Goal: Task Accomplishment & Management: Use online tool/utility

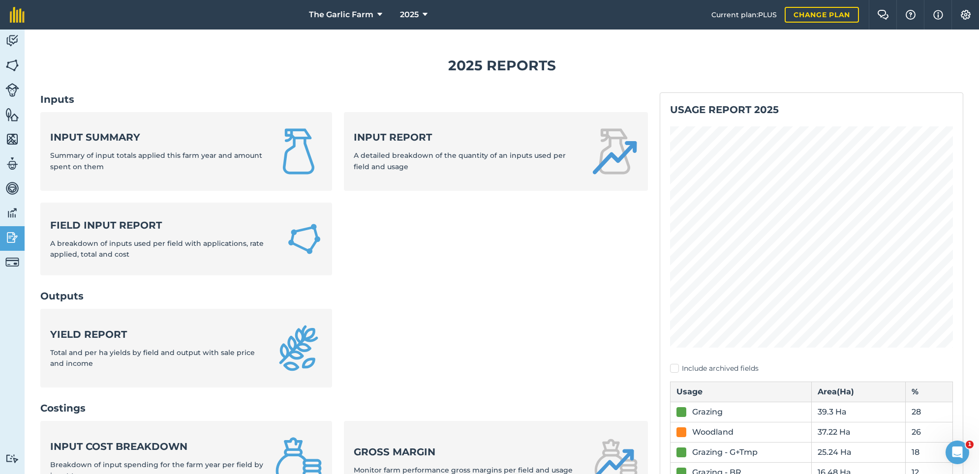
click at [13, 41] on img at bounding box center [12, 40] width 14 height 15
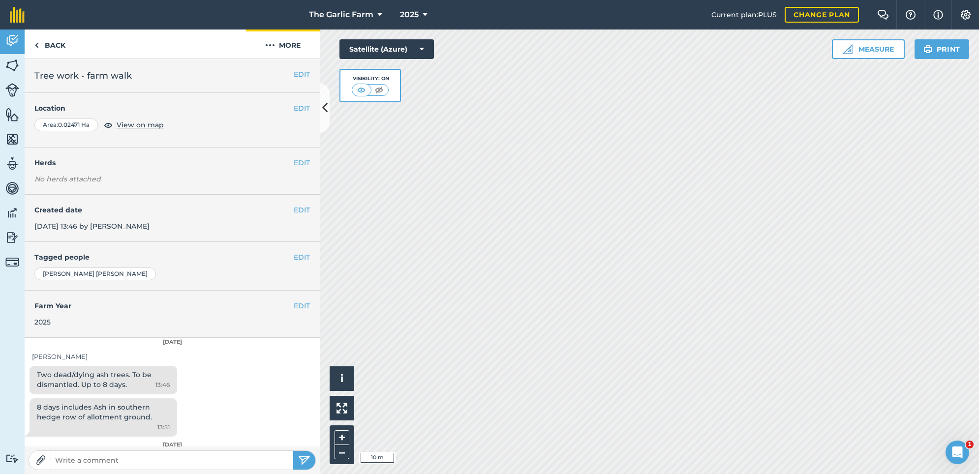
click at [272, 45] on img at bounding box center [270, 45] width 10 height 12
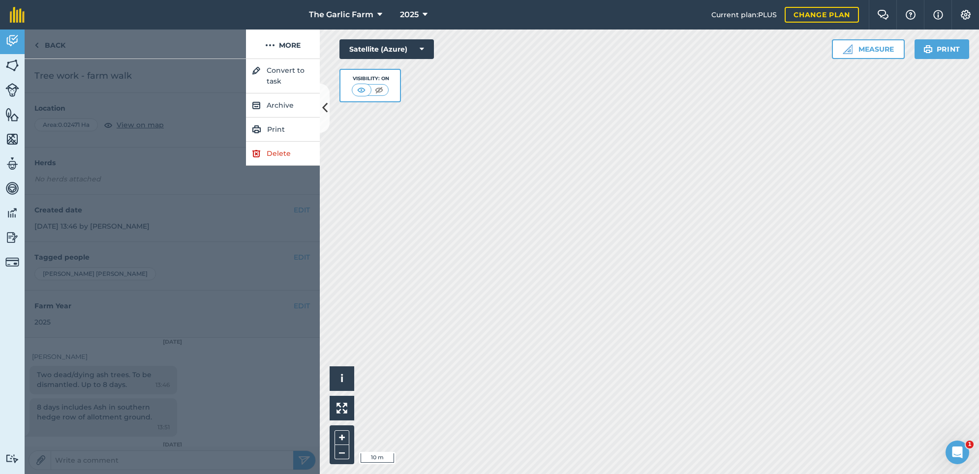
click at [281, 152] on link "Delete" at bounding box center [283, 154] width 74 height 24
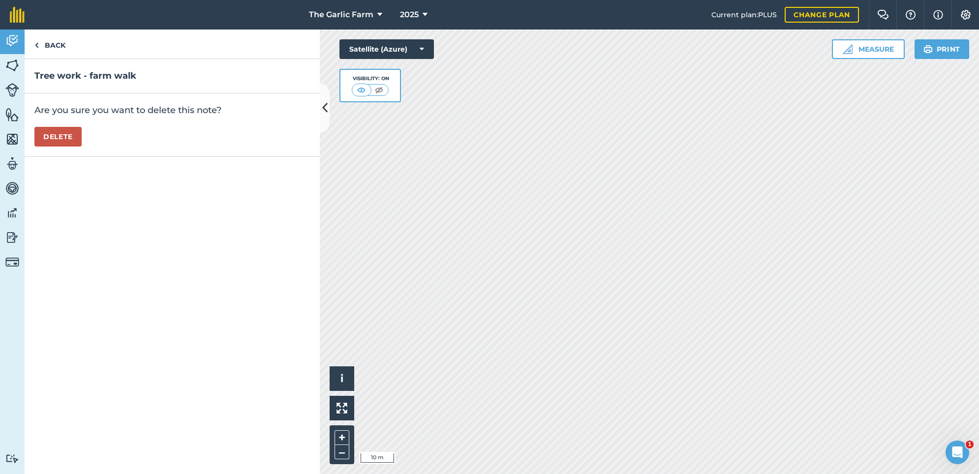
click at [58, 131] on button "Delete" at bounding box center [57, 137] width 47 height 20
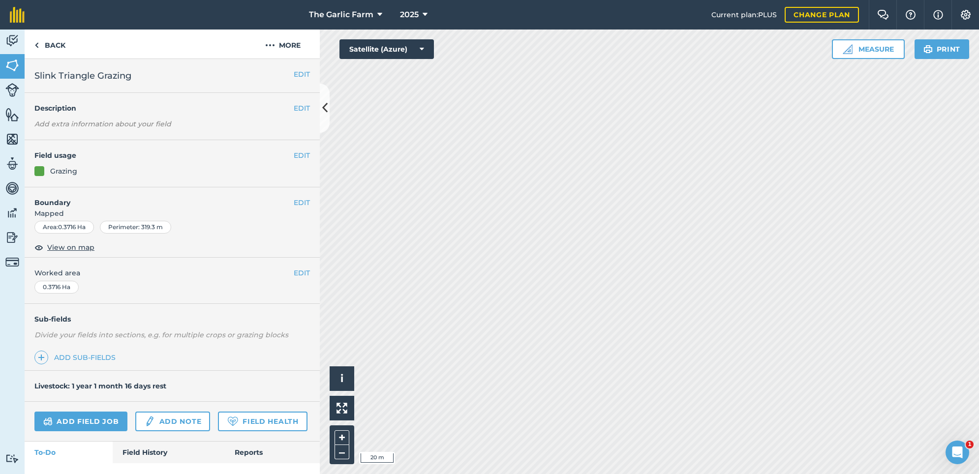
click at [871, 49] on button "Measure" at bounding box center [868, 49] width 73 height 20
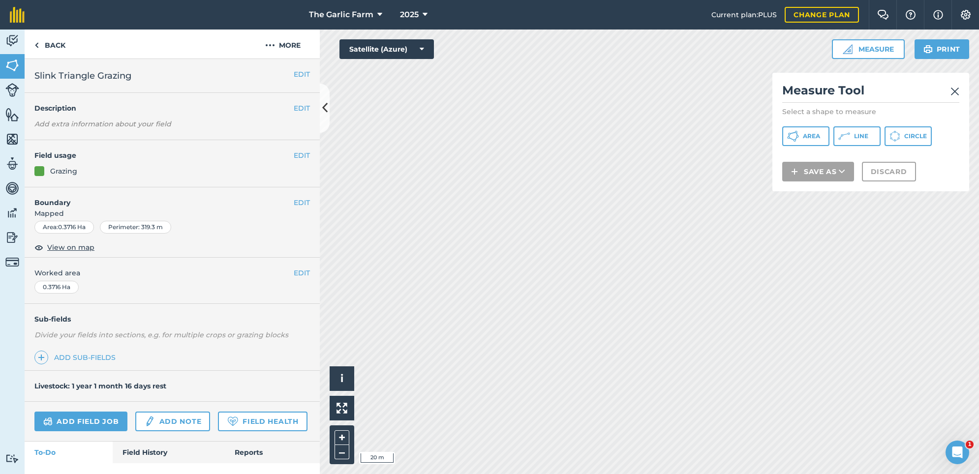
drag, startPoint x: 863, startPoint y: 135, endPoint x: 802, endPoint y: 120, distance: 63.0
click at [864, 135] on span "Line" at bounding box center [861, 136] width 14 height 8
drag, startPoint x: 857, startPoint y: 135, endPoint x: 780, endPoint y: 140, distance: 76.4
click at [847, 135] on button "Line" at bounding box center [856, 136] width 47 height 20
click at [853, 136] on button "Line" at bounding box center [856, 136] width 47 height 20
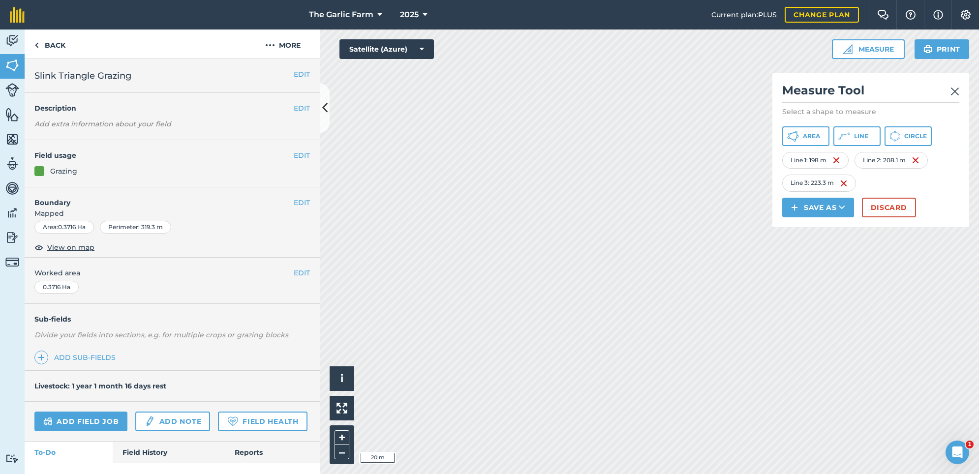
drag, startPoint x: 860, startPoint y: 134, endPoint x: 815, endPoint y: 152, distance: 48.3
click at [860, 134] on span "Line" at bounding box center [861, 136] width 14 height 8
click at [865, 137] on span "Line" at bounding box center [861, 136] width 14 height 8
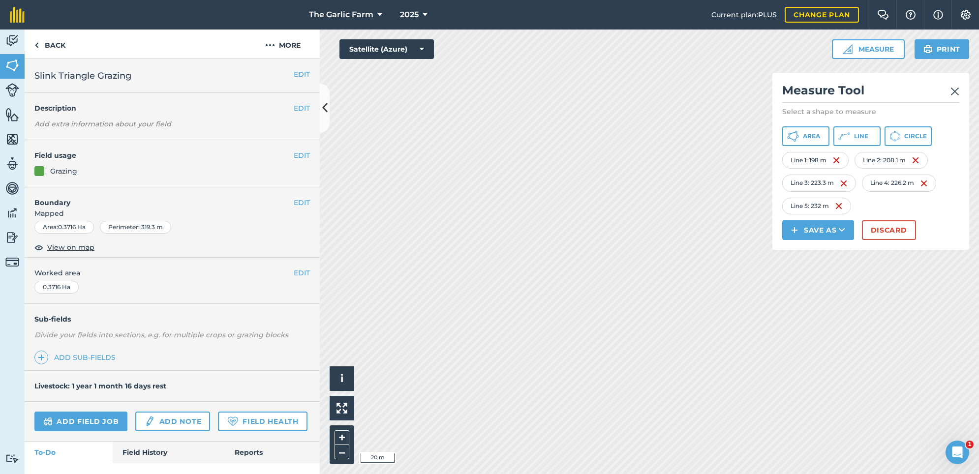
click at [866, 134] on span "Line" at bounding box center [861, 136] width 14 height 8
click at [867, 136] on span "Line" at bounding box center [861, 136] width 14 height 8
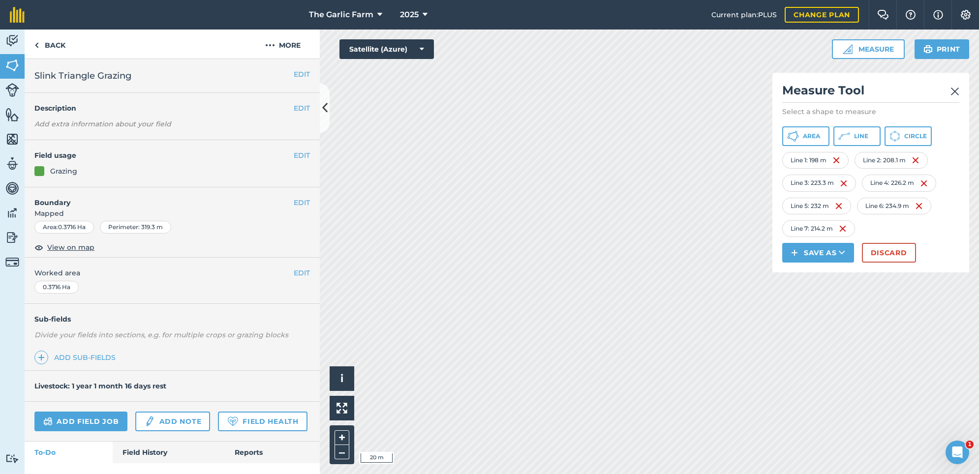
drag, startPoint x: 859, startPoint y: 137, endPoint x: 777, endPoint y: 118, distance: 84.4
click at [859, 137] on span "Line" at bounding box center [861, 136] width 14 height 8
drag, startPoint x: 869, startPoint y: 134, endPoint x: 784, endPoint y: 120, distance: 86.3
click at [848, 128] on button "Line" at bounding box center [856, 136] width 47 height 20
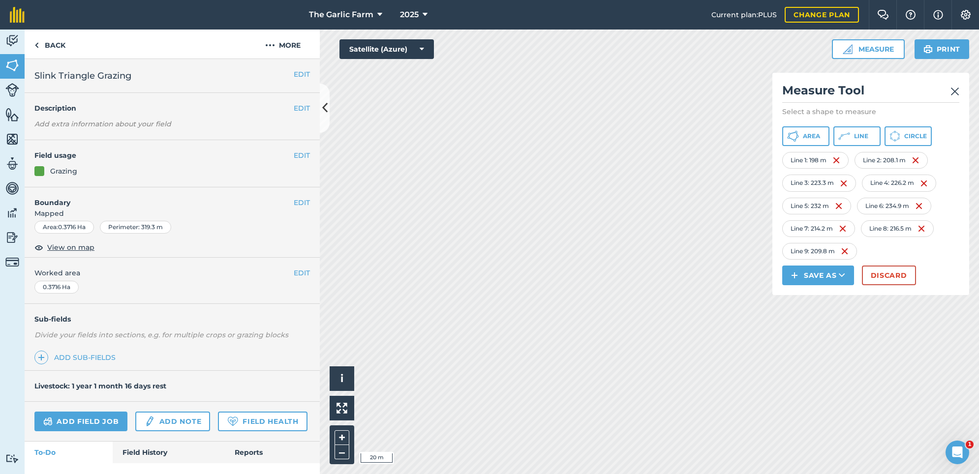
drag, startPoint x: 865, startPoint y: 136, endPoint x: 776, endPoint y: 93, distance: 98.5
click at [865, 136] on span "Line" at bounding box center [861, 136] width 14 height 8
click at [868, 135] on button "Line" at bounding box center [856, 136] width 47 height 20
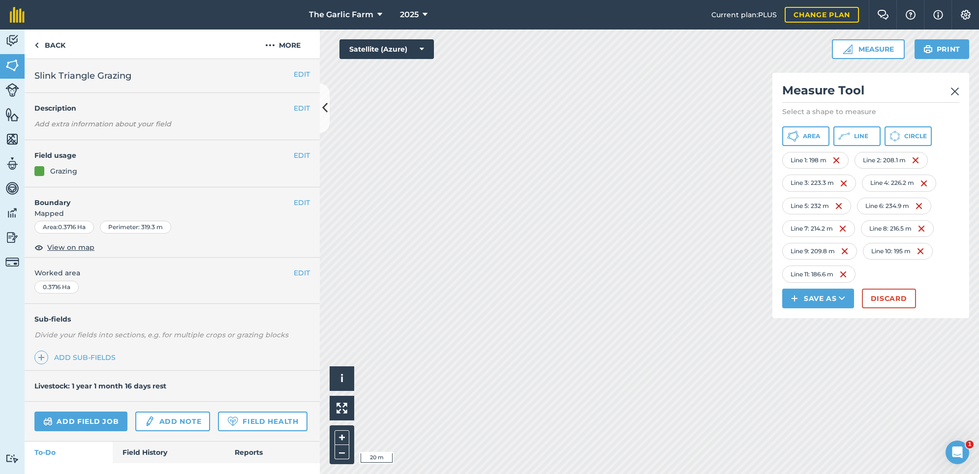
drag, startPoint x: 862, startPoint y: 135, endPoint x: 792, endPoint y: 120, distance: 71.9
click at [862, 135] on span "Line" at bounding box center [861, 136] width 14 height 8
click at [956, 90] on img at bounding box center [954, 92] width 9 height 12
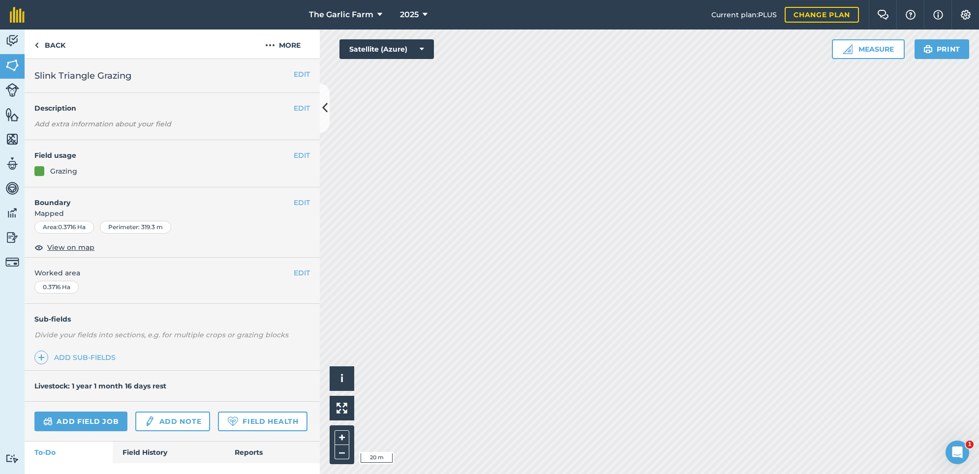
click at [14, 137] on img at bounding box center [12, 139] width 14 height 15
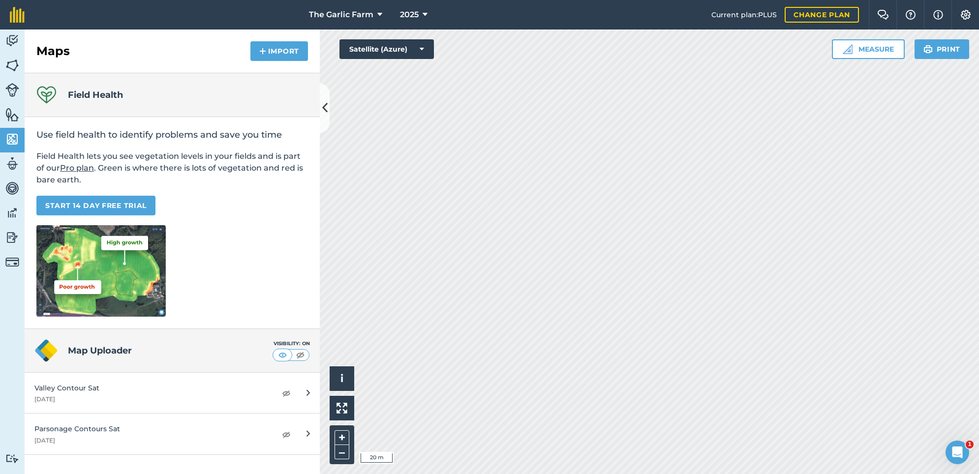
click at [15, 115] on img at bounding box center [12, 114] width 14 height 15
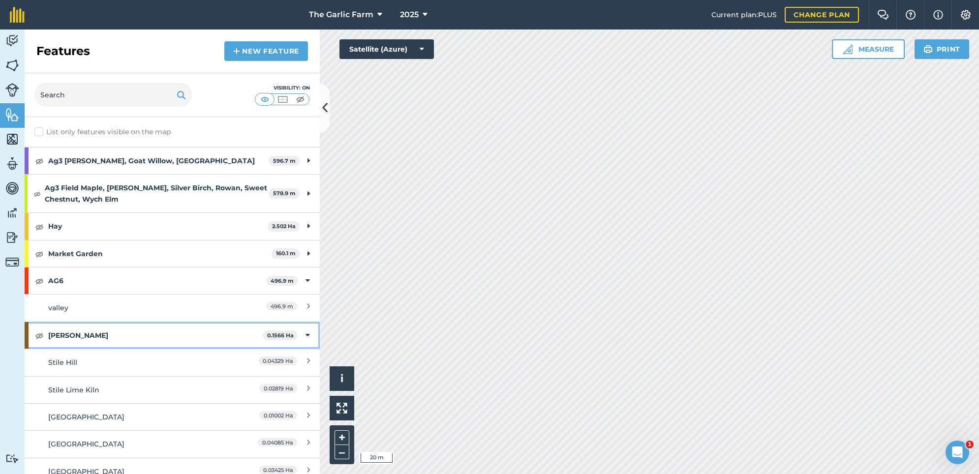
click at [307, 333] on icon at bounding box center [307, 335] width 4 height 11
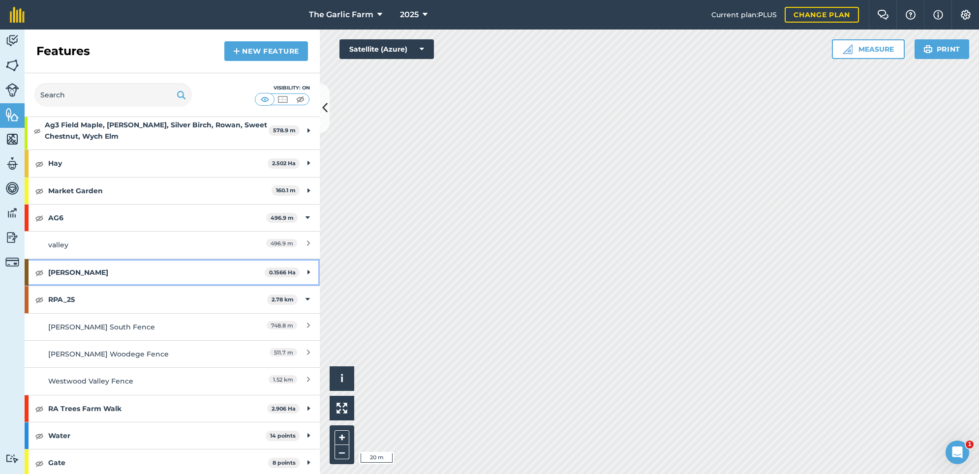
scroll to position [64, 0]
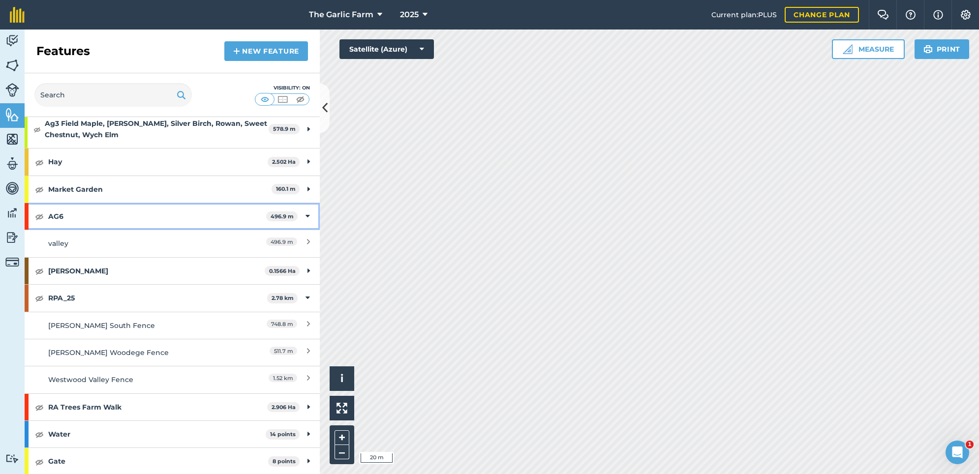
click at [41, 211] on img at bounding box center [39, 216] width 9 height 12
click at [36, 215] on img at bounding box center [39, 216] width 9 height 12
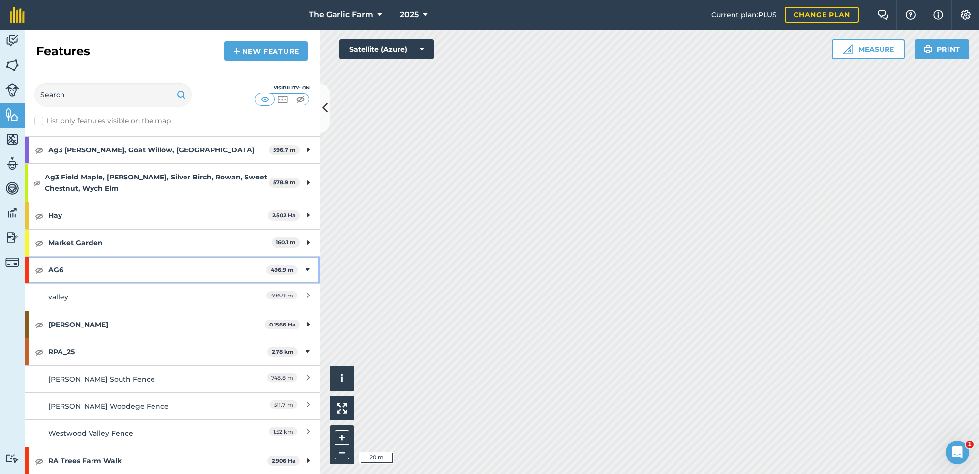
scroll to position [12, 0]
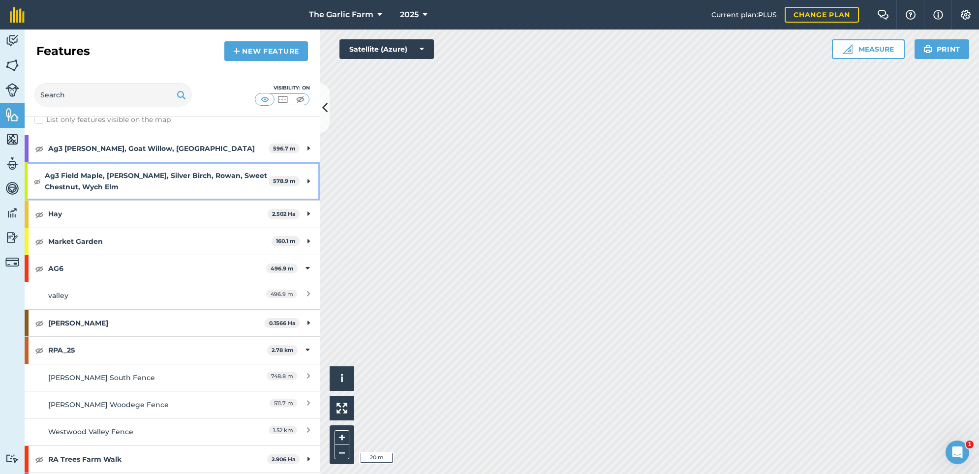
click at [36, 182] on img at bounding box center [36, 182] width 7 height 12
click at [37, 149] on img at bounding box center [39, 149] width 9 height 12
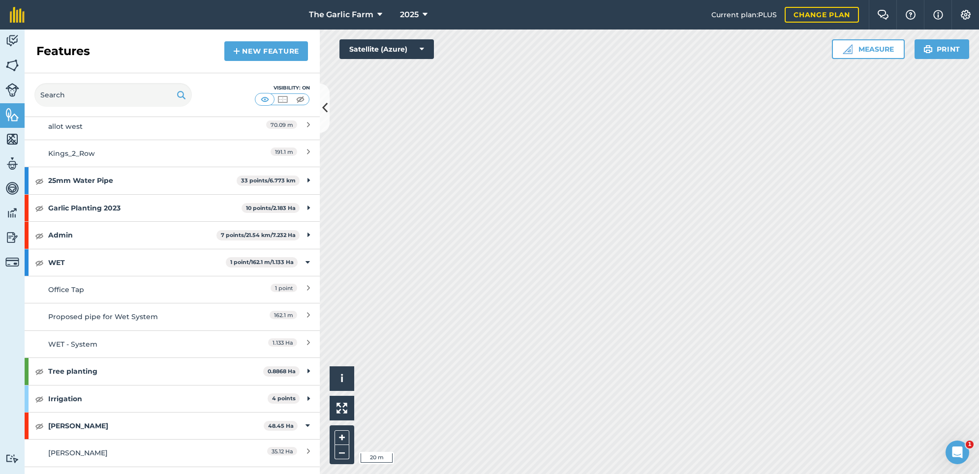
scroll to position [619, 0]
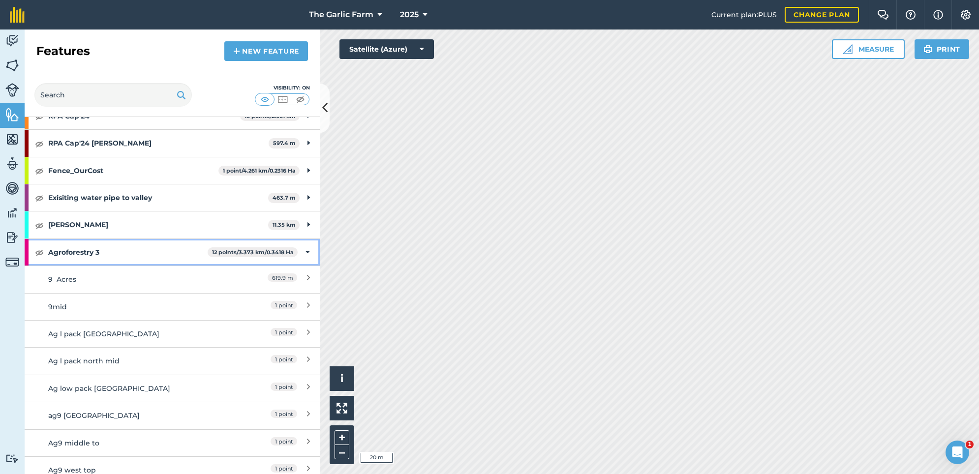
click at [40, 246] on img at bounding box center [39, 252] width 9 height 12
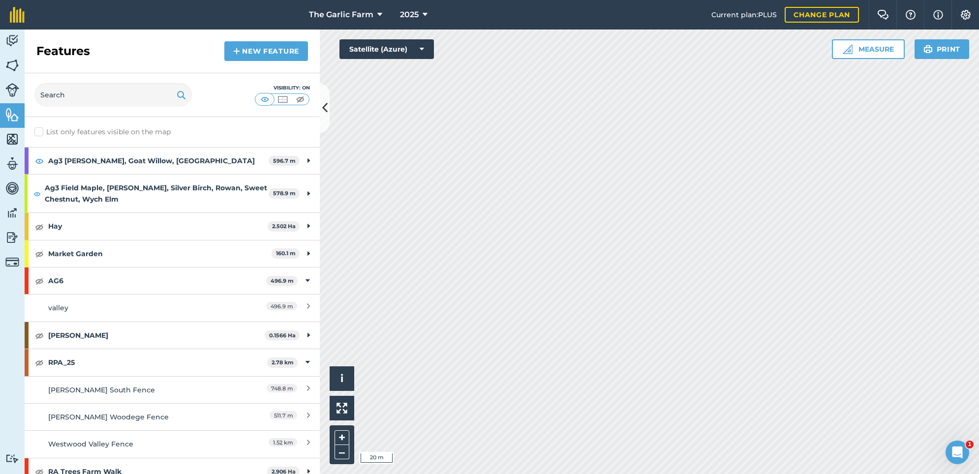
scroll to position [0, 0]
drag, startPoint x: 38, startPoint y: 193, endPoint x: 41, endPoint y: 172, distance: 21.8
click at [38, 193] on img at bounding box center [36, 194] width 7 height 12
click at [39, 160] on img at bounding box center [39, 161] width 9 height 12
drag, startPoint x: 869, startPoint y: 48, endPoint x: 876, endPoint y: 57, distance: 10.9
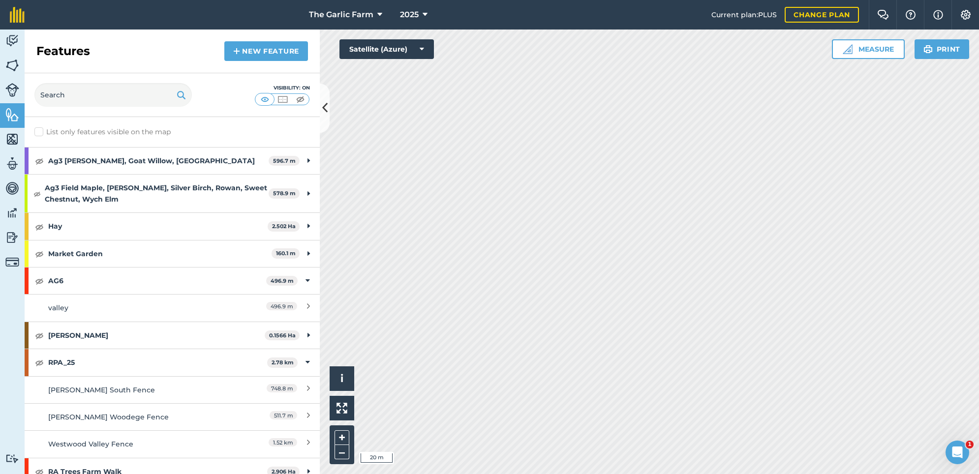
click at [870, 49] on button "Measure" at bounding box center [868, 49] width 73 height 20
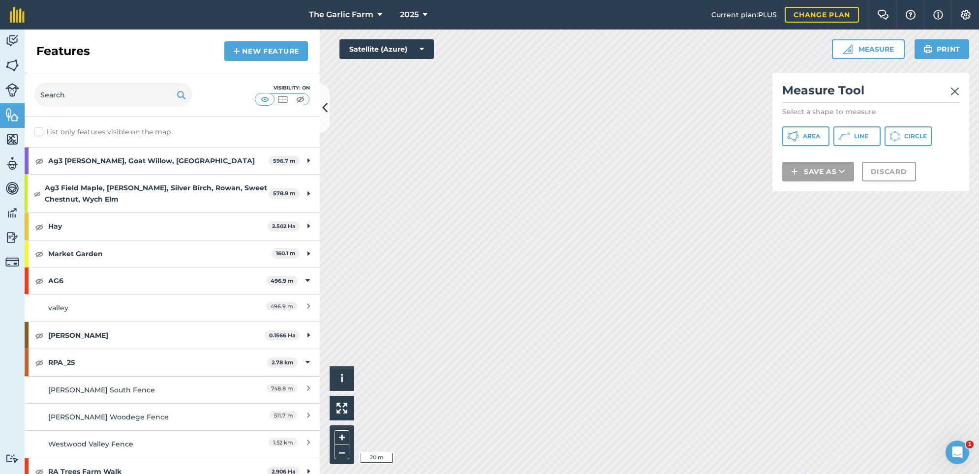
click at [866, 138] on span "Line" at bounding box center [861, 136] width 14 height 8
drag, startPoint x: 864, startPoint y: 134, endPoint x: 824, endPoint y: 146, distance: 41.9
click at [863, 135] on span "Line" at bounding box center [861, 136] width 14 height 8
drag, startPoint x: 867, startPoint y: 135, endPoint x: 787, endPoint y: 172, distance: 88.2
click at [867, 135] on span "Line" at bounding box center [861, 136] width 14 height 8
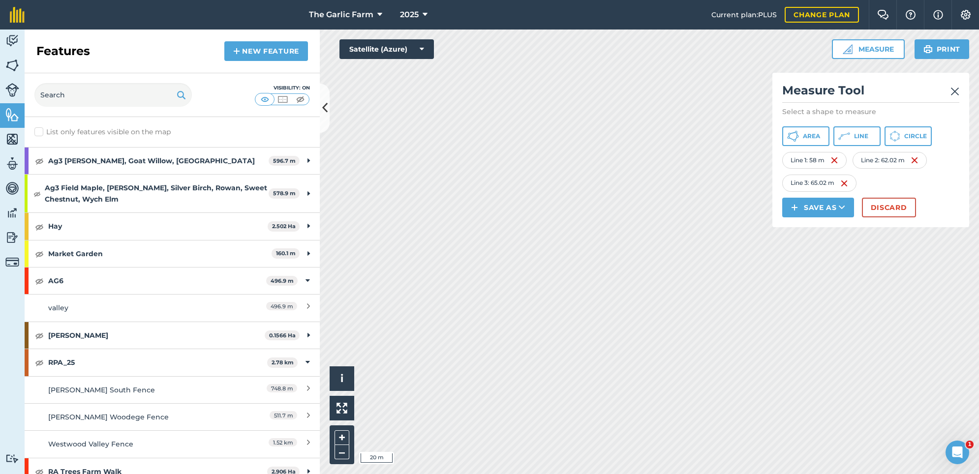
drag, startPoint x: 859, startPoint y: 137, endPoint x: 798, endPoint y: 169, distance: 68.6
click at [856, 139] on span "Line" at bounding box center [861, 136] width 14 height 8
click at [868, 139] on button "Line" at bounding box center [856, 136] width 47 height 20
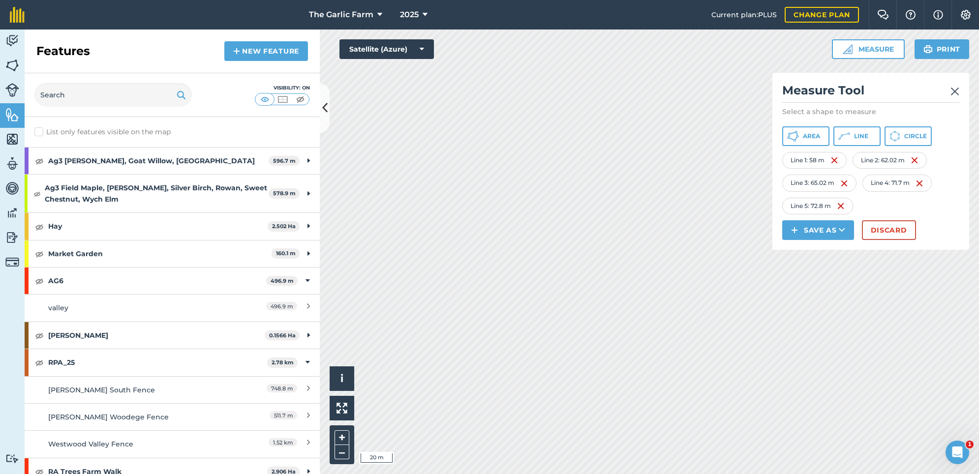
click at [811, 136] on span "Area" at bounding box center [811, 136] width 17 height 8
click at [14, 89] on img at bounding box center [12, 90] width 14 height 14
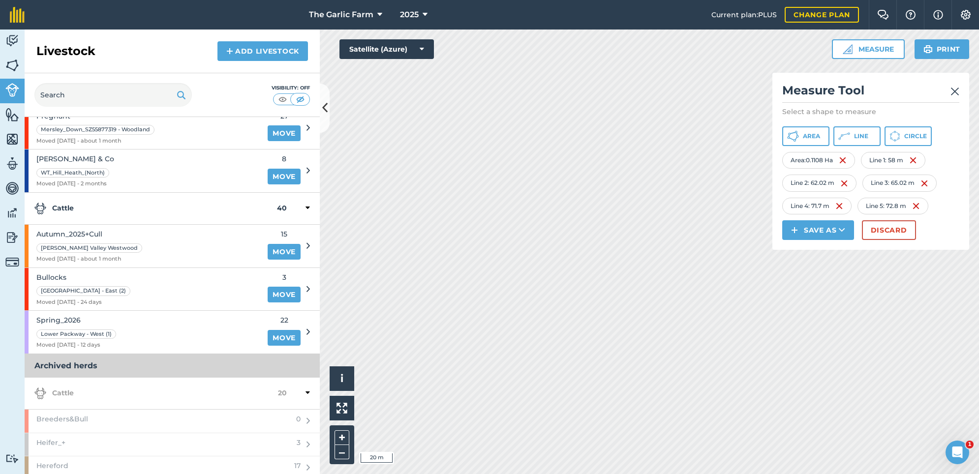
scroll to position [115, 0]
click at [953, 88] on img at bounding box center [954, 92] width 9 height 12
